Goal: Transaction & Acquisition: Purchase product/service

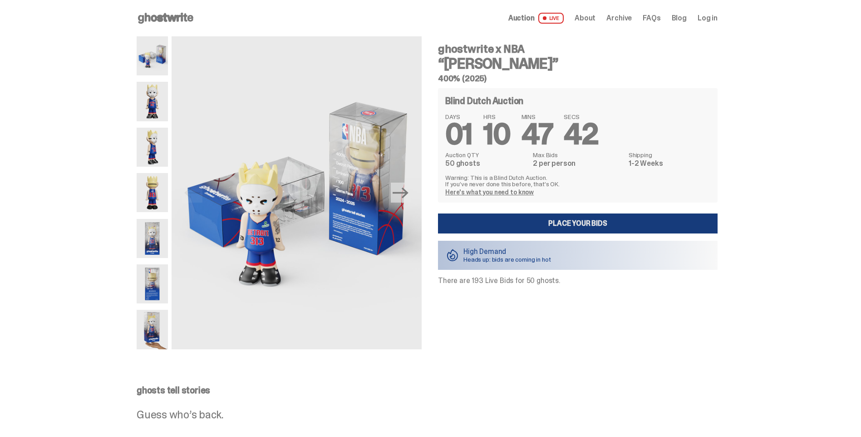
click at [623, 224] on link "Place your Bids" at bounding box center [578, 223] width 280 height 20
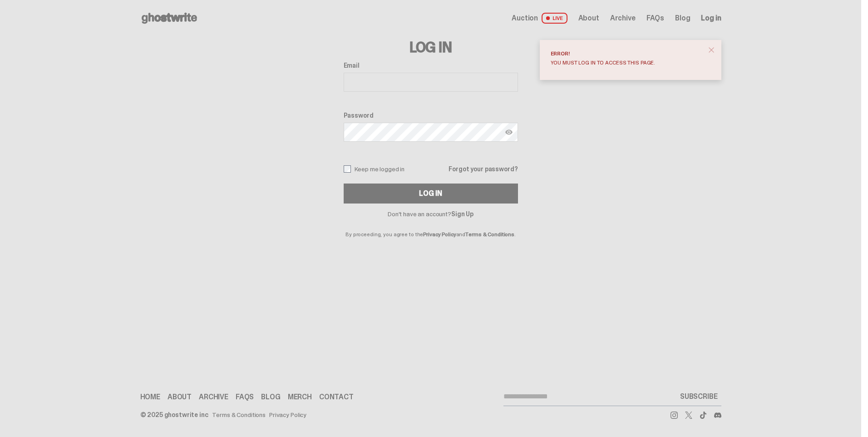
click at [550, 17] on span at bounding box center [548, 18] width 6 height 6
